Goal: Transaction & Acquisition: Purchase product/service

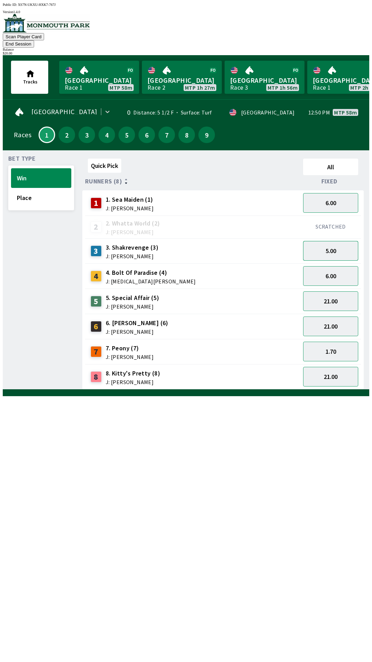
click at [321, 246] on button "5.00" at bounding box center [330, 251] width 55 height 20
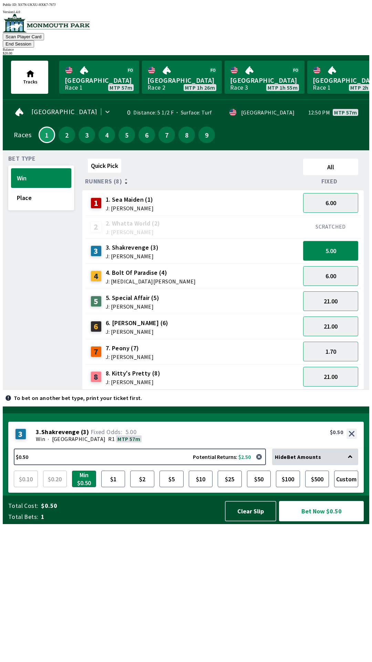
click at [323, 241] on button "5.00" at bounding box center [330, 251] width 55 height 20
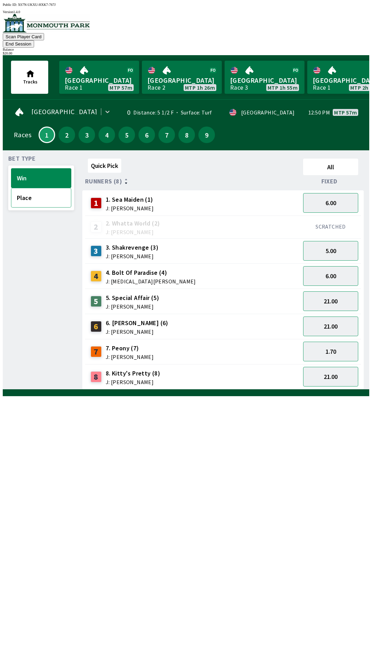
click at [25, 195] on button "Place" at bounding box center [41, 198] width 60 height 20
click at [323, 342] on button "1.12" at bounding box center [330, 352] width 55 height 20
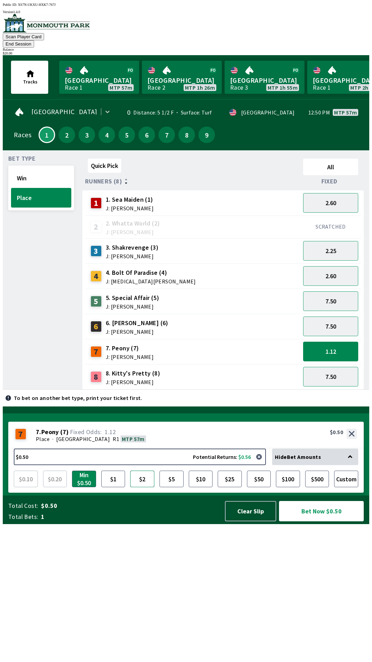
click at [138, 487] on button "$2" at bounding box center [142, 479] width 24 height 17
click at [171, 487] on button "$5" at bounding box center [172, 479] width 24 height 17
click at [318, 342] on button "1.12" at bounding box center [330, 352] width 55 height 20
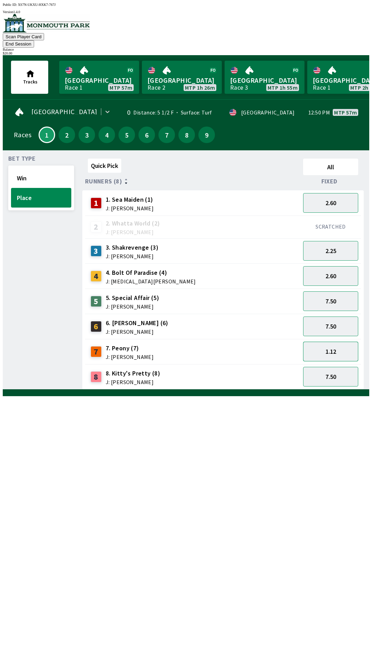
click at [327, 342] on button "1.12" at bounding box center [330, 352] width 55 height 20
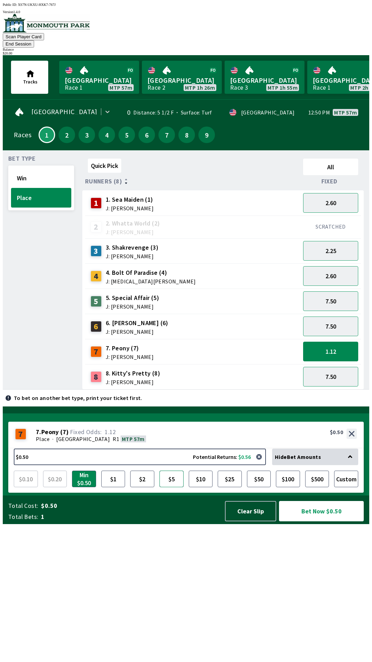
click at [173, 487] on button "$5" at bounding box center [172, 479] width 24 height 17
click at [313, 521] on button "Bet Now $5.00" at bounding box center [321, 511] width 85 height 20
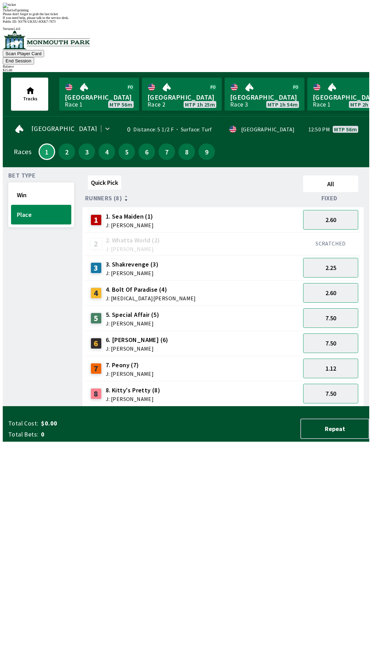
click at [140, 407] on div "Quick Pick All Runners (8) Fixed 1 1. Sea Maiden (1) J: [PERSON_NAME] 2.60 2 2.…" at bounding box center [225, 290] width 287 height 234
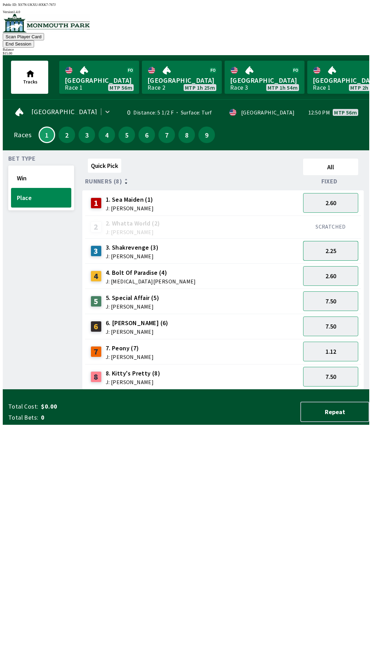
click at [333, 245] on button "2.25" at bounding box center [330, 251] width 55 height 20
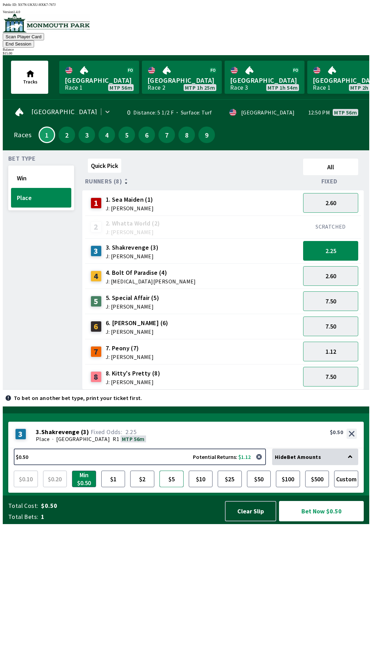
click at [178, 487] on button "$5" at bounding box center [172, 479] width 24 height 17
click at [113, 487] on button "$1" at bounding box center [113, 479] width 24 height 17
click at [173, 487] on button "$5" at bounding box center [172, 479] width 24 height 17
click at [24, 168] on button "Win" at bounding box center [41, 178] width 60 height 20
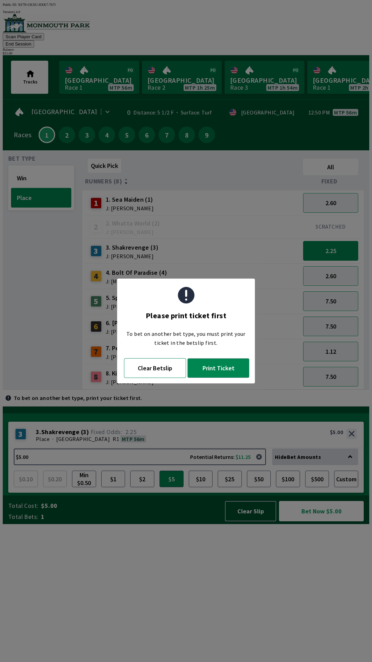
click at [147, 369] on button "Clear Betslip" at bounding box center [155, 368] width 62 height 20
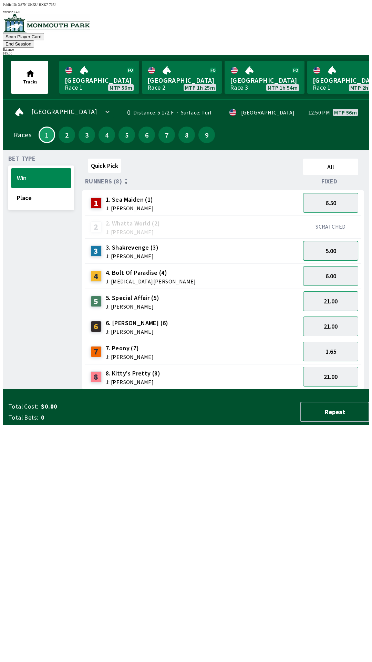
click at [328, 245] on button "5.00" at bounding box center [330, 251] width 55 height 20
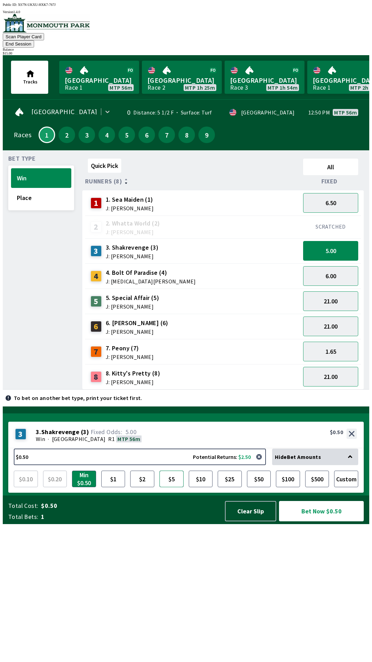
click at [172, 487] on button "$5" at bounding box center [172, 479] width 24 height 17
click at [319, 521] on button "Bet Now $5.00" at bounding box center [321, 511] width 85 height 20
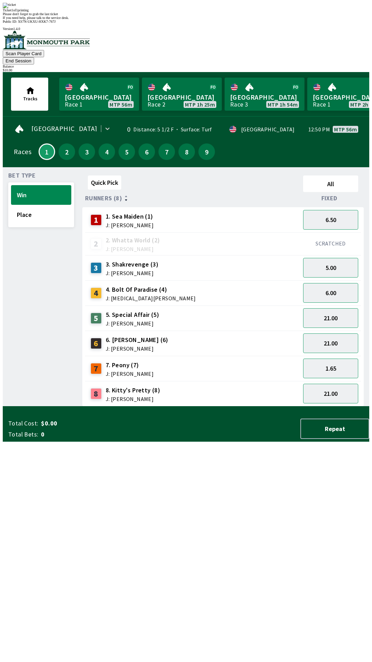
click at [119, 407] on div "Quick Pick All Runners (8) Fixed 1 1. Sea Maiden (1) J: [PERSON_NAME] 6.50 2 2.…" at bounding box center [225, 290] width 287 height 234
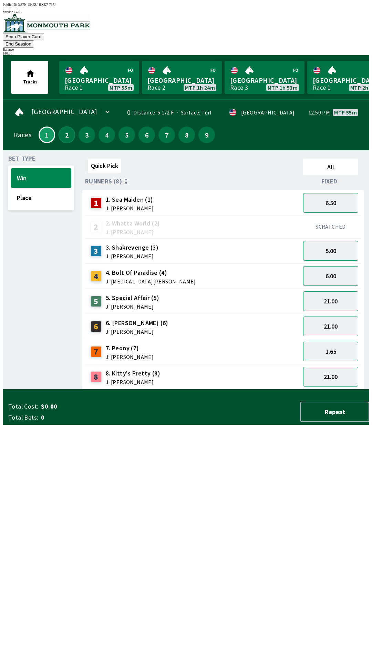
click at [60, 127] on button "2" at bounding box center [67, 135] width 17 height 17
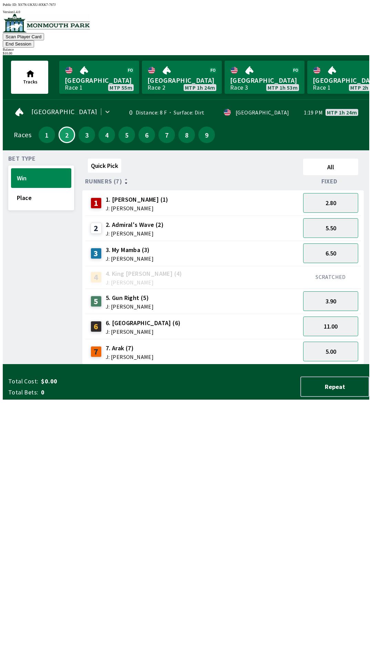
click at [321, 266] on div "SCRATCHED" at bounding box center [331, 277] width 61 height 23
click at [332, 243] on button "6.50" at bounding box center [330, 253] width 55 height 20
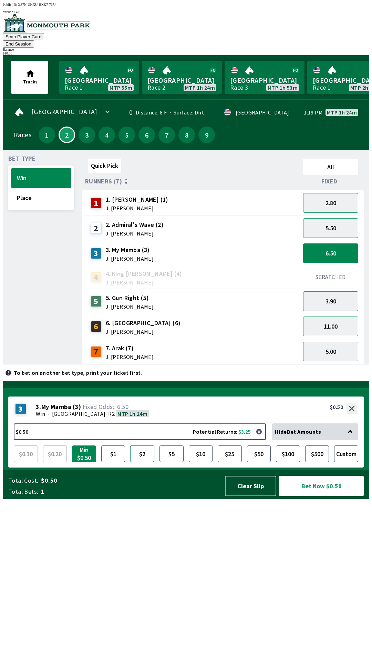
click at [143, 462] on button "$2" at bounding box center [142, 454] width 24 height 17
click at [299, 496] on button "Bet Now $2.00" at bounding box center [321, 486] width 85 height 20
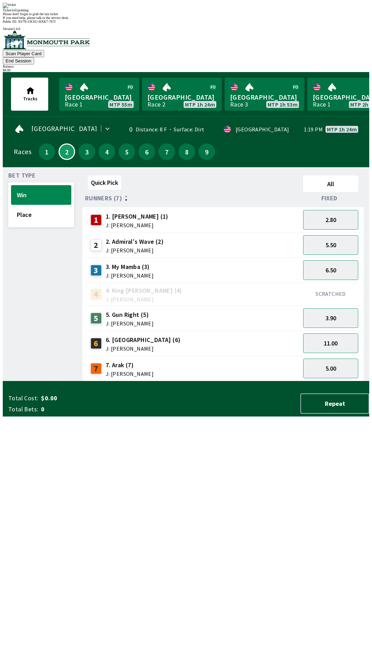
click at [82, 381] on div "Quick Pick All Runners (7) Fixed 1 1. [PERSON_NAME] (1) J: [PERSON_NAME] 2.80 2…" at bounding box center [225, 277] width 287 height 209
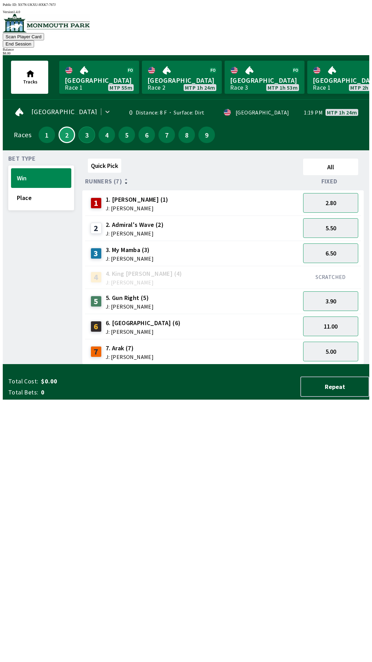
click at [88, 127] on button "3" at bounding box center [87, 135] width 17 height 17
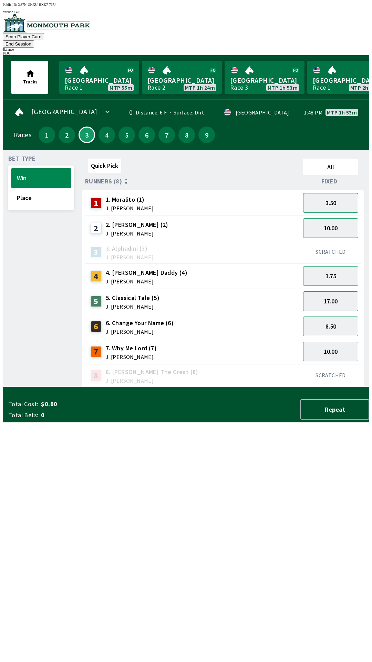
click at [324, 193] on button "3.50" at bounding box center [330, 203] width 55 height 20
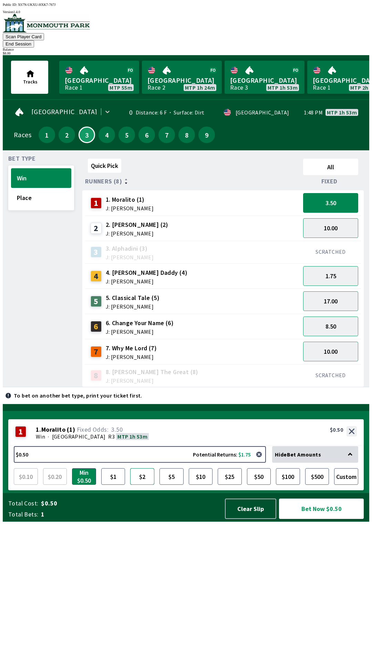
click at [140, 485] on button "$2" at bounding box center [142, 476] width 24 height 17
click at [323, 519] on button "Bet Now $2.00" at bounding box center [321, 509] width 85 height 20
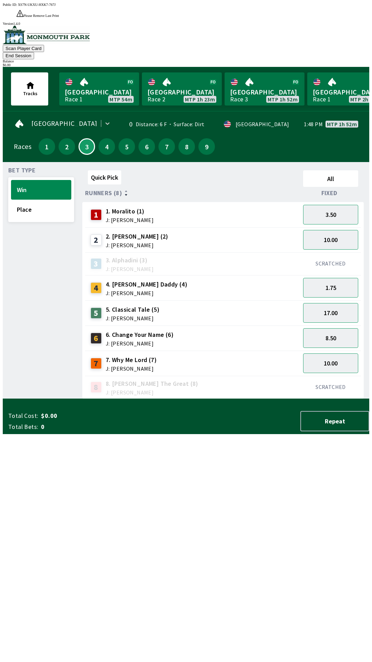
click at [95, 399] on div "Quick Pick All Runners (8) Fixed 1 1. Moralito (1) J: [PERSON_NAME] 3.50 2 2. […" at bounding box center [225, 283] width 287 height 231
click at [100, 138] on button "4" at bounding box center [107, 146] width 17 height 17
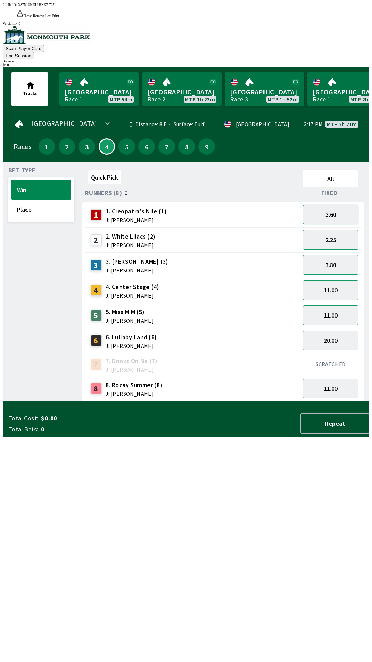
click at [320, 205] on button "3.60" at bounding box center [330, 215] width 55 height 20
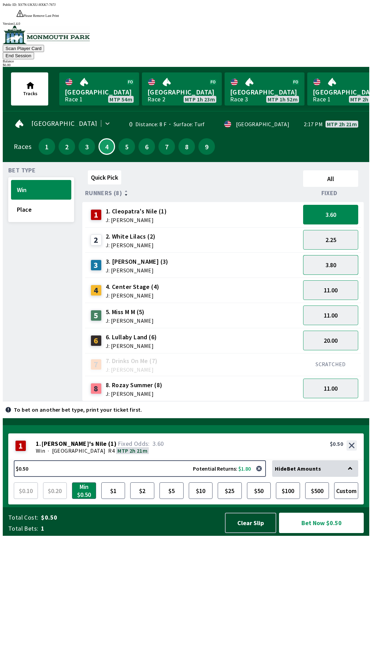
click at [326, 255] on button "3.80" at bounding box center [330, 265] width 55 height 20
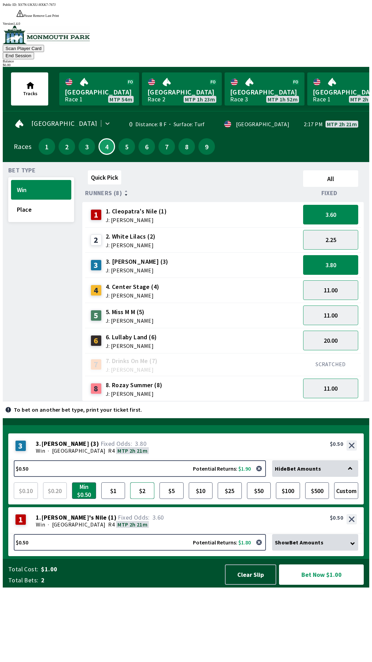
click at [140, 499] on button "$2" at bounding box center [142, 490] width 24 height 17
click at [178, 499] on button "$5" at bounding box center [172, 490] width 24 height 17
click at [146, 499] on button "$2" at bounding box center [142, 490] width 24 height 17
click at [316, 585] on button "Bet Now $2.50" at bounding box center [321, 574] width 85 height 20
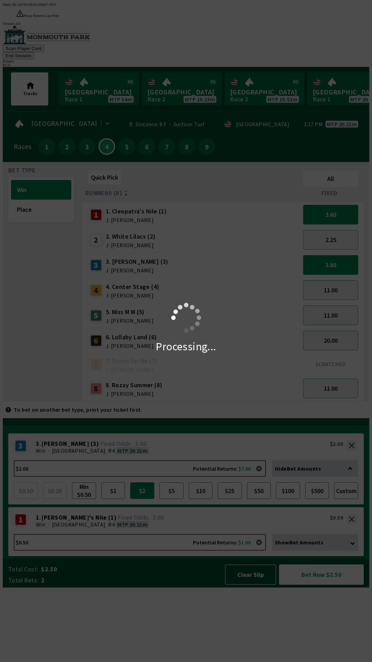
click at [317, 647] on div "Processing..." at bounding box center [186, 331] width 372 height 662
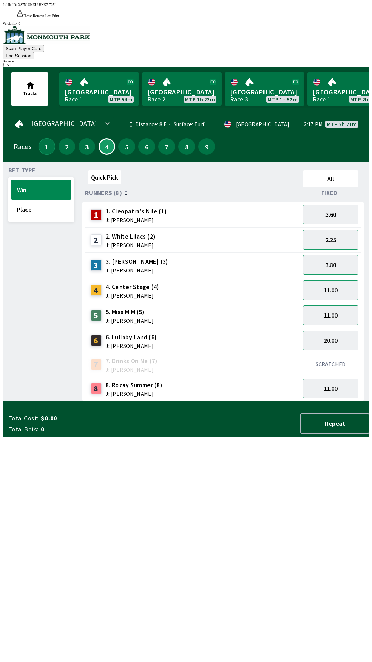
click at [44, 138] on button "1" at bounding box center [47, 146] width 17 height 17
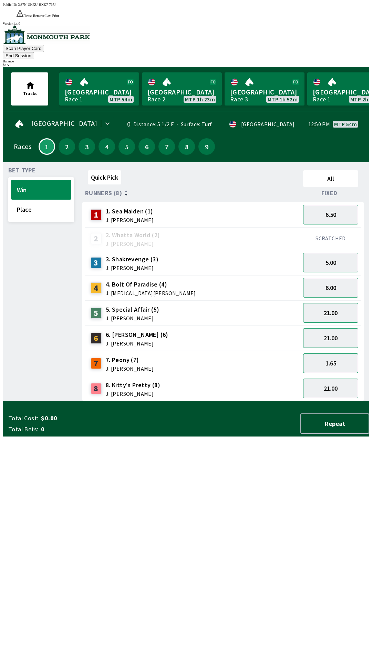
click at [322, 353] on button "1.65" at bounding box center [330, 363] width 55 height 20
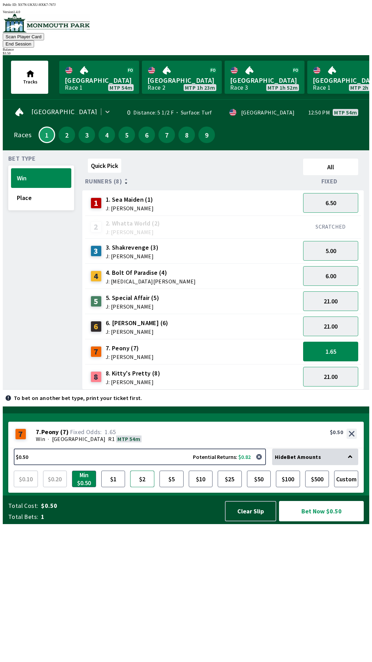
click at [148, 487] on button "$2" at bounding box center [142, 479] width 24 height 17
click at [344, 487] on button "Custom" at bounding box center [346, 479] width 24 height 17
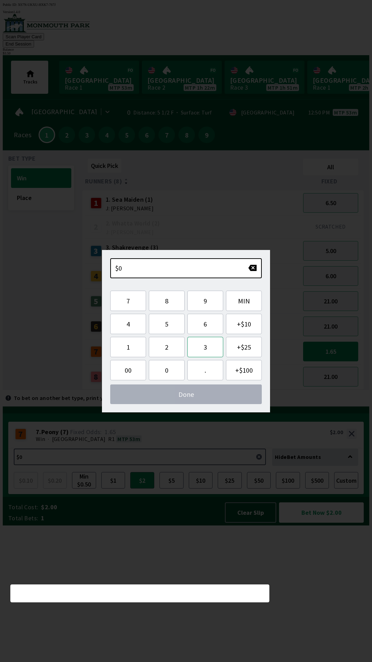
click at [211, 351] on button "3" at bounding box center [206, 347] width 36 height 20
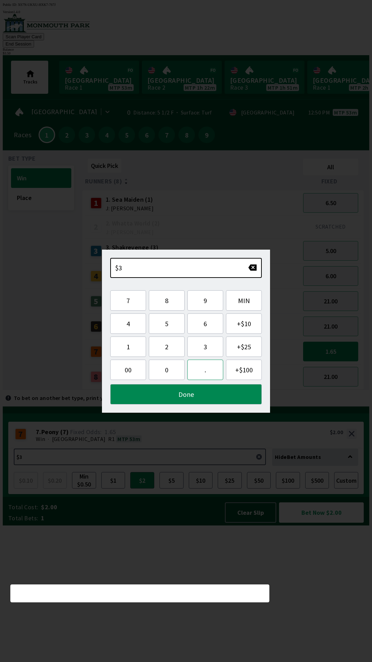
click at [207, 377] on button "." at bounding box center [206, 370] width 36 height 20
click at [169, 326] on button "5" at bounding box center [167, 323] width 36 height 20
click at [165, 395] on button "Done" at bounding box center [186, 394] width 152 height 20
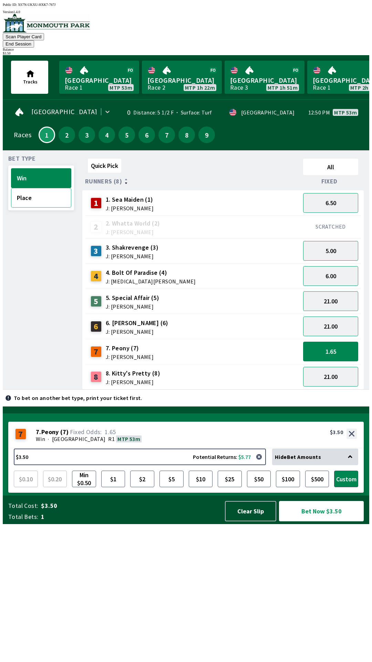
click at [26, 188] on button "Place" at bounding box center [41, 198] width 60 height 20
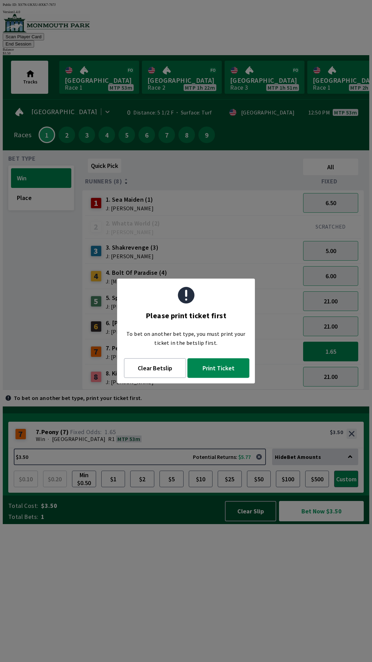
click at [212, 362] on button "Print Ticket" at bounding box center [219, 368] width 62 height 20
